Goal: Register for event/course: Register for event/course

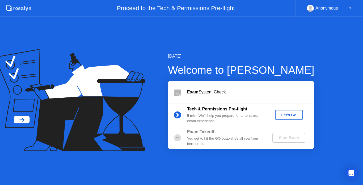
click at [195, 134] on b "Exam Takeoff" at bounding box center [200, 132] width 27 height 5
click at [291, 117] on div "Let's Go" at bounding box center [289, 115] width 24 height 4
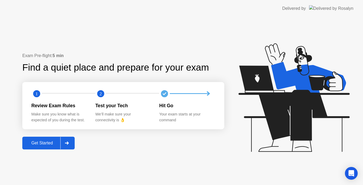
click at [43, 136] on div "Exam Pre-flight: 5 min Find a quiet place and prepare for your exam 1 2 Review …" at bounding box center [123, 101] width 202 height 97
click at [44, 142] on div "Get Started" at bounding box center [42, 143] width 36 height 5
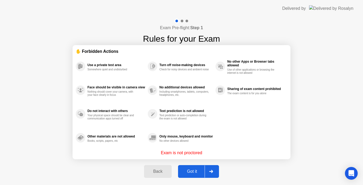
click at [193, 173] on div "Got it" at bounding box center [192, 171] width 25 height 5
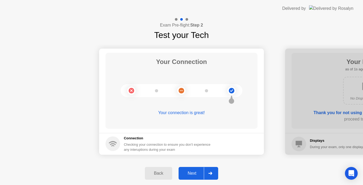
click at [194, 170] on button "Next" at bounding box center [199, 173] width 40 height 13
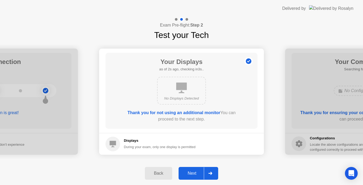
click at [194, 170] on button "Next" at bounding box center [199, 173] width 40 height 13
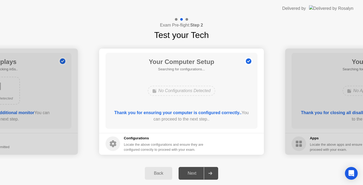
click at [194, 173] on div "Next" at bounding box center [192, 173] width 24 height 5
click at [207, 175] on div at bounding box center [210, 174] width 13 height 12
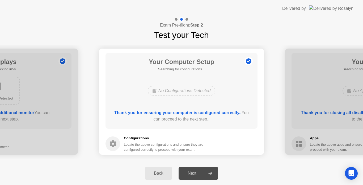
click at [207, 175] on div at bounding box center [210, 174] width 13 height 12
click at [207, 174] on div at bounding box center [210, 174] width 13 height 12
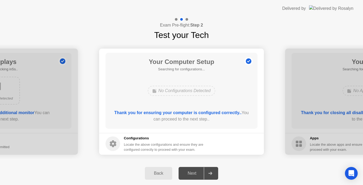
click at [165, 176] on div "Back" at bounding box center [159, 173] width 24 height 5
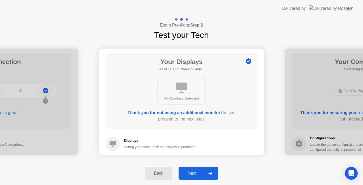
click at [188, 173] on div "Next" at bounding box center [192, 173] width 24 height 5
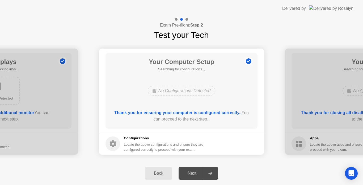
click at [188, 173] on div "Next" at bounding box center [192, 173] width 24 height 5
click at [173, 111] on b "Thank you for ensuring your computer is configured correctly.." at bounding box center [177, 113] width 127 height 5
click at [173, 112] on b "Thank you for ensuring your computer is configured correctly.." at bounding box center [177, 113] width 127 height 5
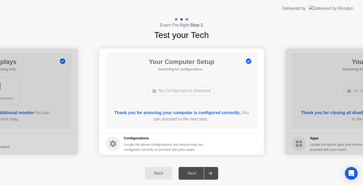
click at [172, 112] on b "Thank you for ensuring your computer is configured correctly.." at bounding box center [177, 113] width 127 height 5
click at [177, 113] on b "Thank you for ensuring your computer is configured correctly.." at bounding box center [177, 113] width 127 height 5
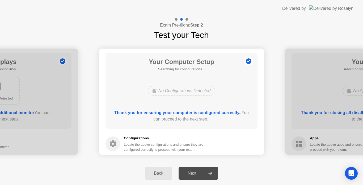
click at [177, 113] on b "Thank you for ensuring your computer is configured correctly.." at bounding box center [177, 113] width 127 height 5
click at [212, 176] on div at bounding box center [210, 174] width 13 height 12
click at [212, 175] on div at bounding box center [210, 174] width 13 height 12
click at [213, 175] on icon at bounding box center [211, 173] width 4 height 3
click at [213, 174] on icon at bounding box center [211, 173] width 4 height 3
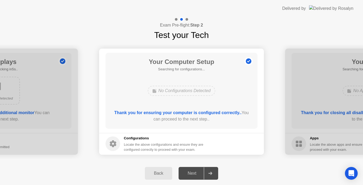
drag, startPoint x: 212, startPoint y: 174, endPoint x: 213, endPoint y: 178, distance: 3.2
click at [212, 175] on icon at bounding box center [211, 173] width 4 height 3
drag, startPoint x: 213, startPoint y: 178, endPoint x: 190, endPoint y: 185, distance: 24.0
click at [232, 165] on div "Back Next" at bounding box center [181, 173] width 363 height 23
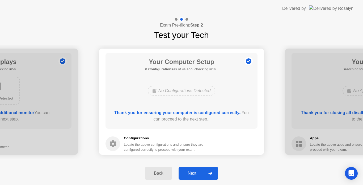
click at [188, 171] on div "Next" at bounding box center [192, 173] width 24 height 5
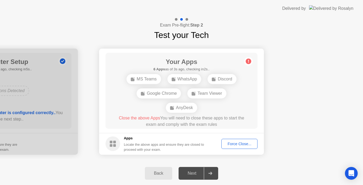
click at [244, 146] on div "Force Close..." at bounding box center [239, 144] width 32 height 4
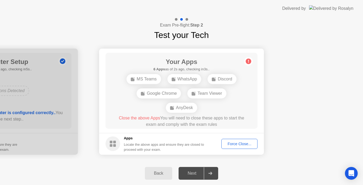
click at [240, 142] on div "Force Close..." at bounding box center [239, 144] width 32 height 4
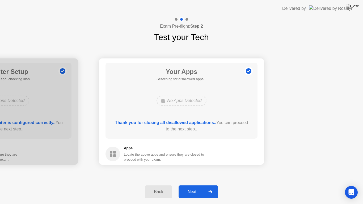
click at [191, 185] on div "Next" at bounding box center [192, 192] width 24 height 5
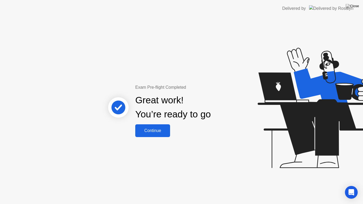
click at [155, 128] on div "Continue" at bounding box center [153, 130] width 32 height 5
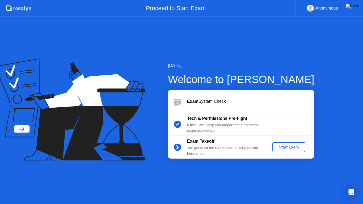
click at [217, 44] on div "[DATE] Welcome to [PERSON_NAME] Exam System Check Tech & Permissions Pre-flight…" at bounding box center [181, 110] width 363 height 187
click at [216, 44] on div "[DATE] Welcome to [PERSON_NAME] Exam System Check Tech & Permissions Pre-flight…" at bounding box center [181, 110] width 363 height 187
click at [322, 10] on div "Anonymous" at bounding box center [327, 8] width 23 height 7
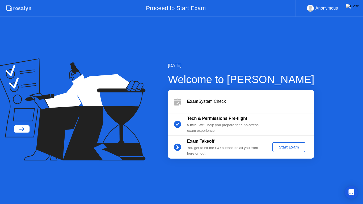
click at [287, 144] on button "Start Exam" at bounding box center [289, 147] width 33 height 10
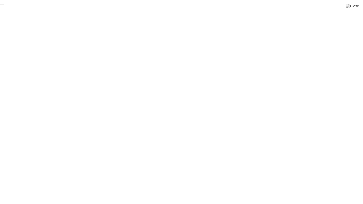
click div "End Proctoring Session"
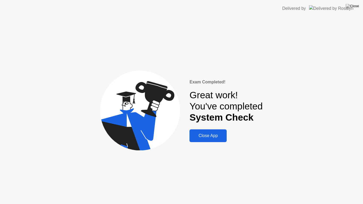
click at [219, 134] on div "Close App" at bounding box center [208, 136] width 34 height 5
